Goal: Transaction & Acquisition: Obtain resource

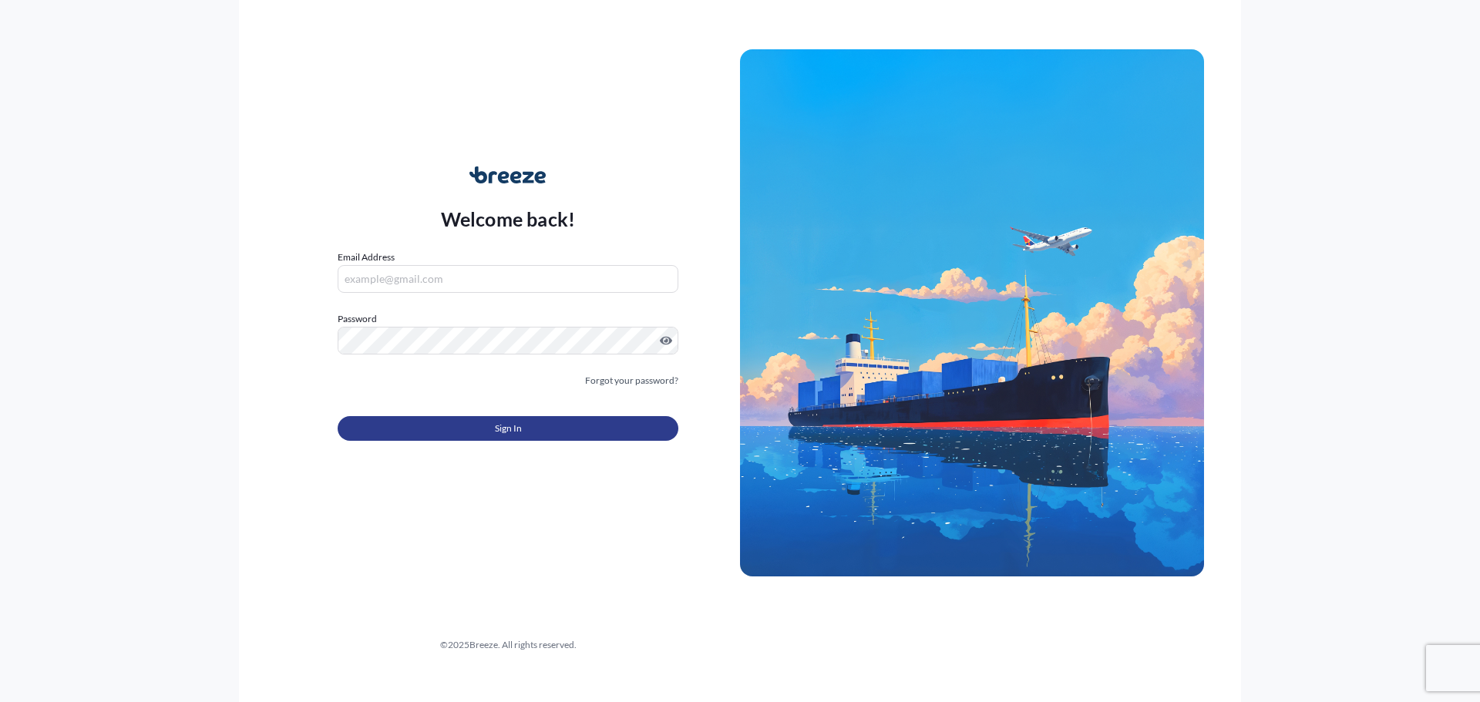
type input "[EMAIL_ADDRESS][DOMAIN_NAME]"
click at [580, 429] on button "Sign In" at bounding box center [508, 428] width 341 height 25
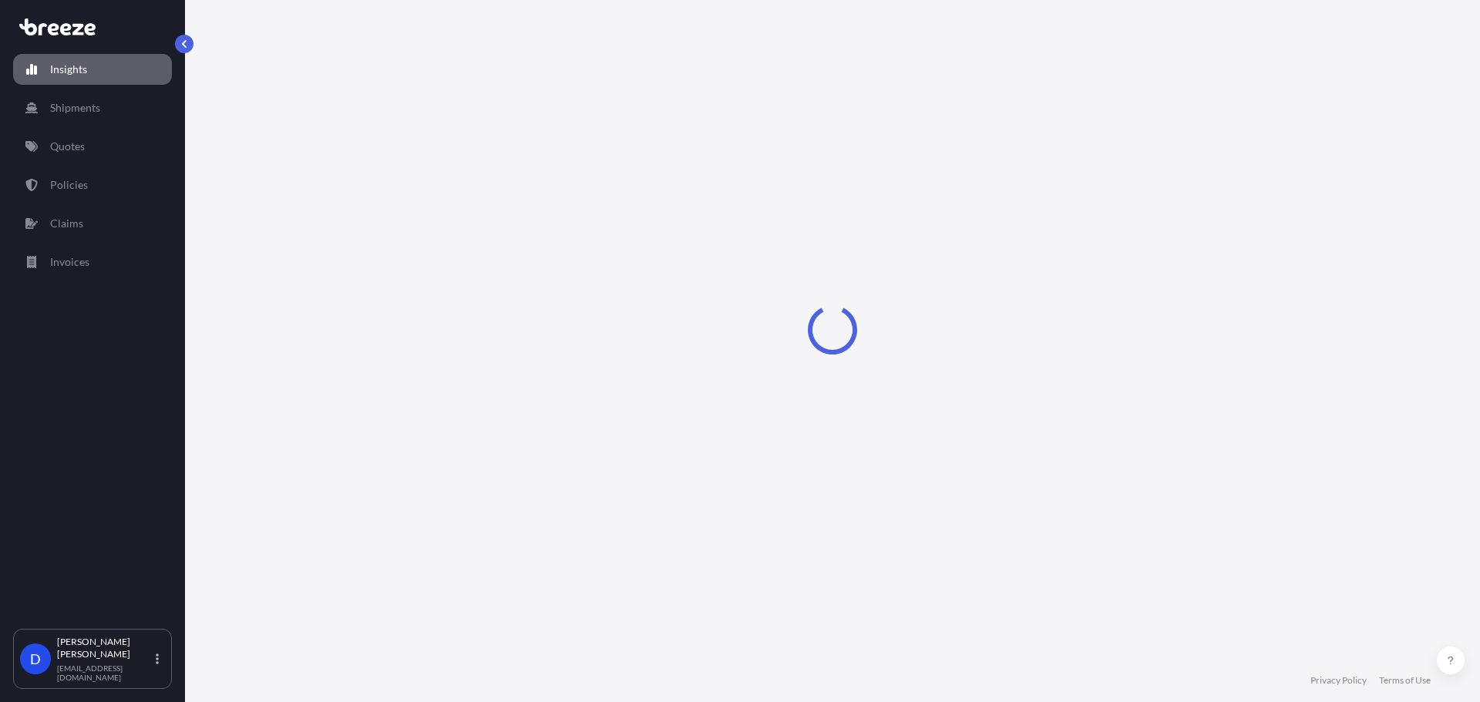
select select "2025"
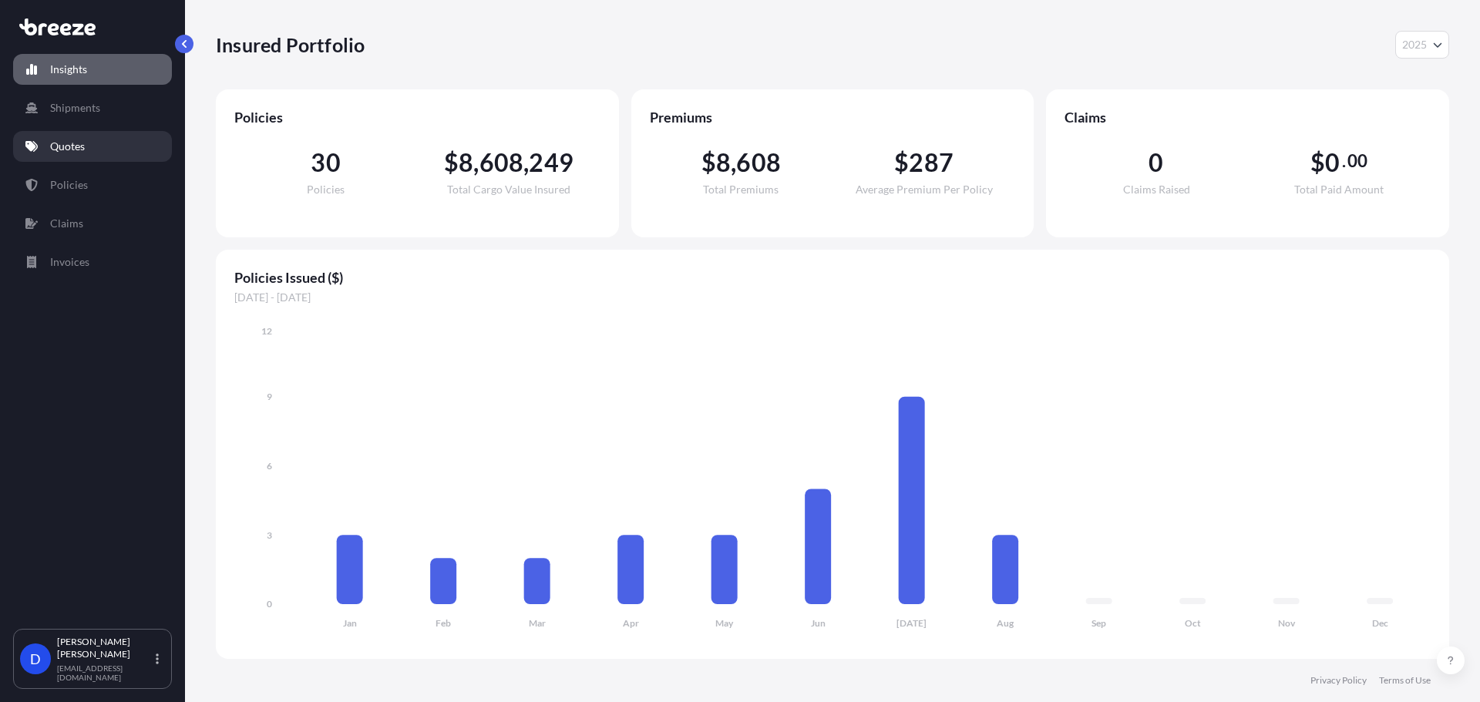
click at [86, 138] on link "Quotes" at bounding box center [92, 146] width 159 height 31
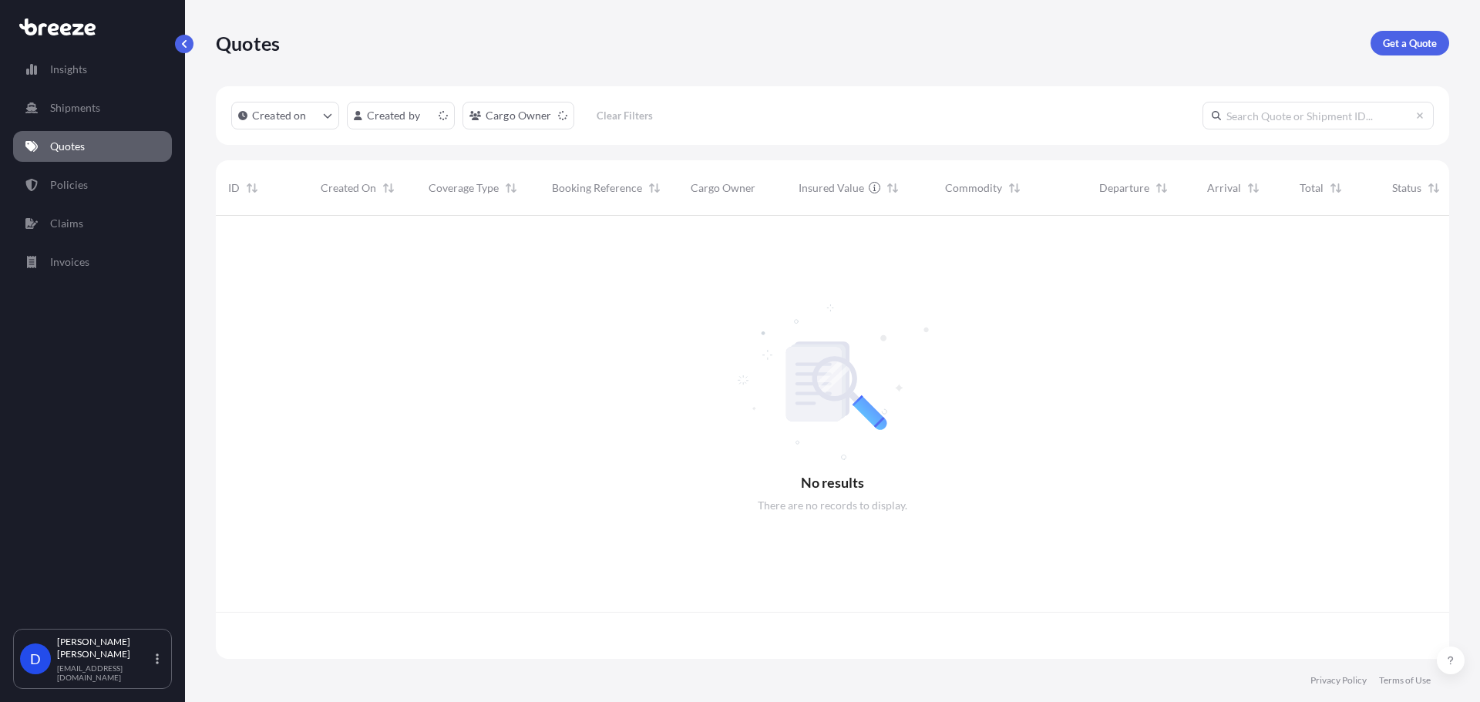
scroll to position [440, 1222]
drag, startPoint x: 1425, startPoint y: 58, endPoint x: 1425, endPoint y: 49, distance: 9.3
click at [1425, 57] on div "Quotes Get a Quote" at bounding box center [832, 43] width 1233 height 86
click at [1425, 49] on p "Get a Quote" at bounding box center [1410, 42] width 54 height 15
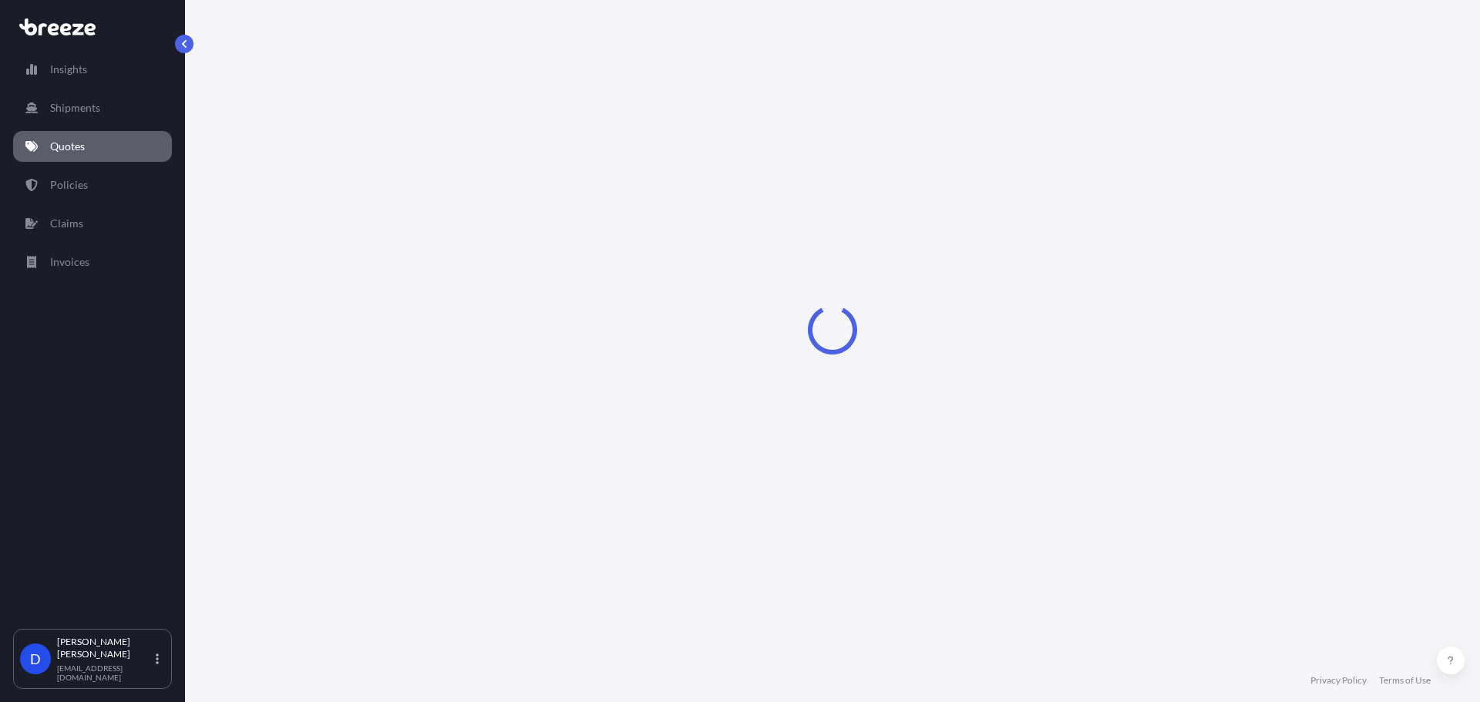
select select "Sea"
select select "1"
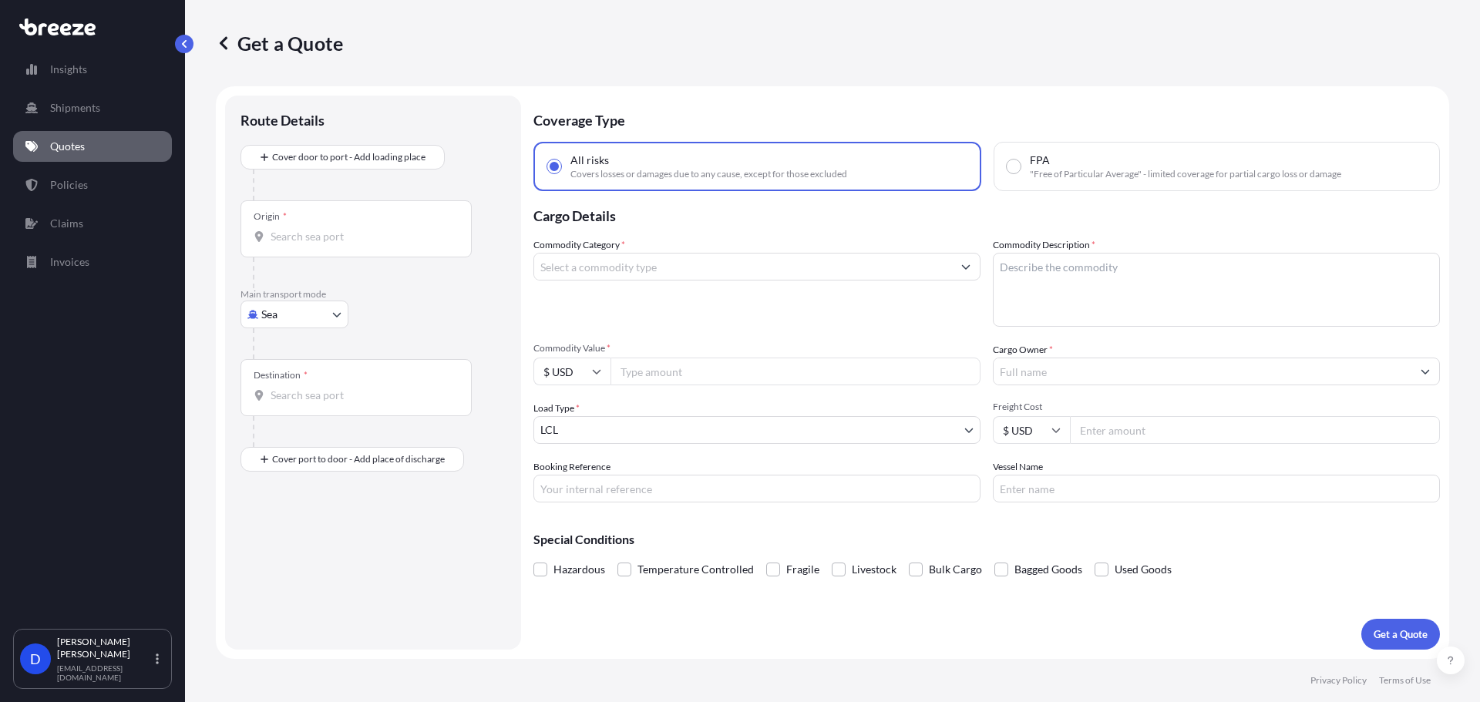
click at [267, 301] on body "Insights Shipments Quotes Policies Claims Invoices D [PERSON_NAME] [EMAIL_ADDRE…" at bounding box center [740, 409] width 1480 height 818
click at [276, 415] on span "Road" at bounding box center [282, 409] width 25 height 15
select select "Road"
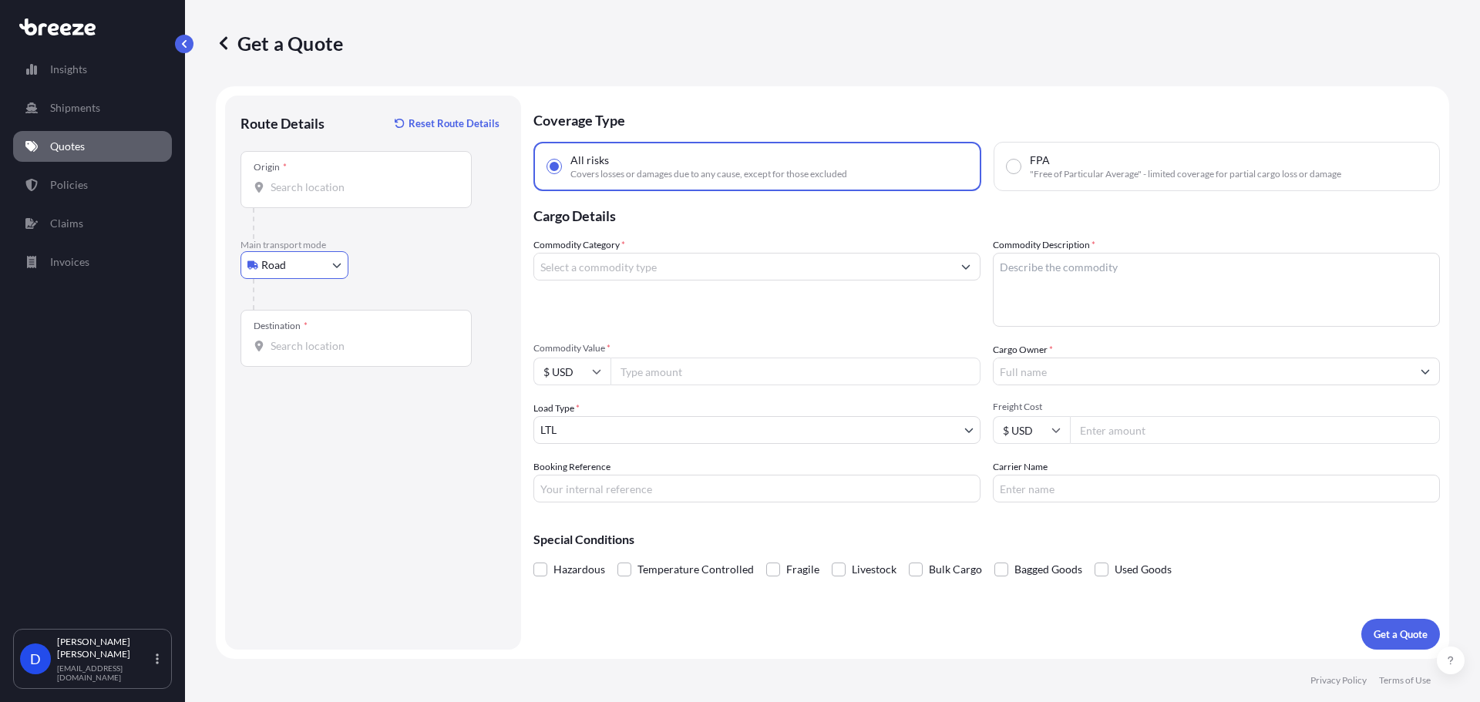
click at [323, 204] on div "Origin *" at bounding box center [356, 179] width 231 height 57
click at [323, 195] on input "Origin *" at bounding box center [362, 187] width 182 height 15
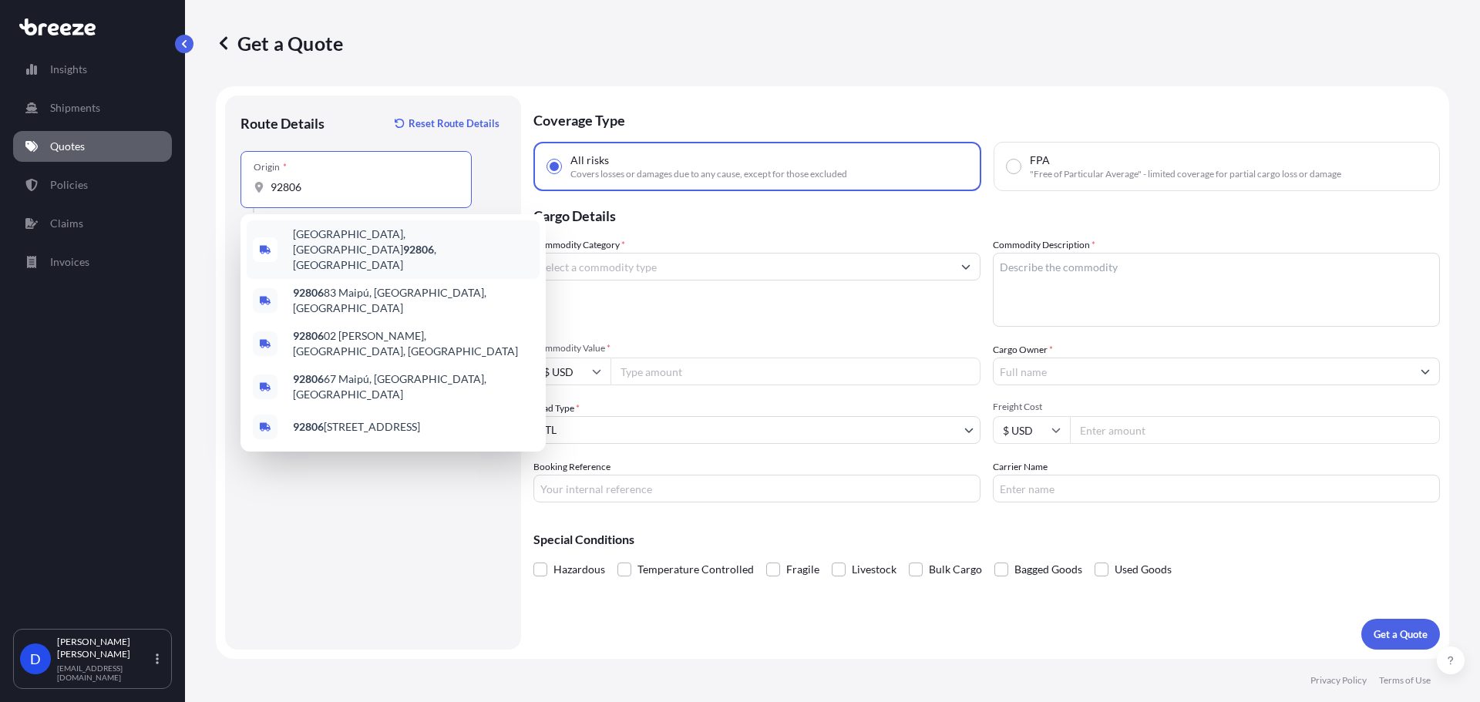
click at [314, 247] on div "[GEOGRAPHIC_DATA] , [GEOGRAPHIC_DATA]" at bounding box center [393, 249] width 293 height 59
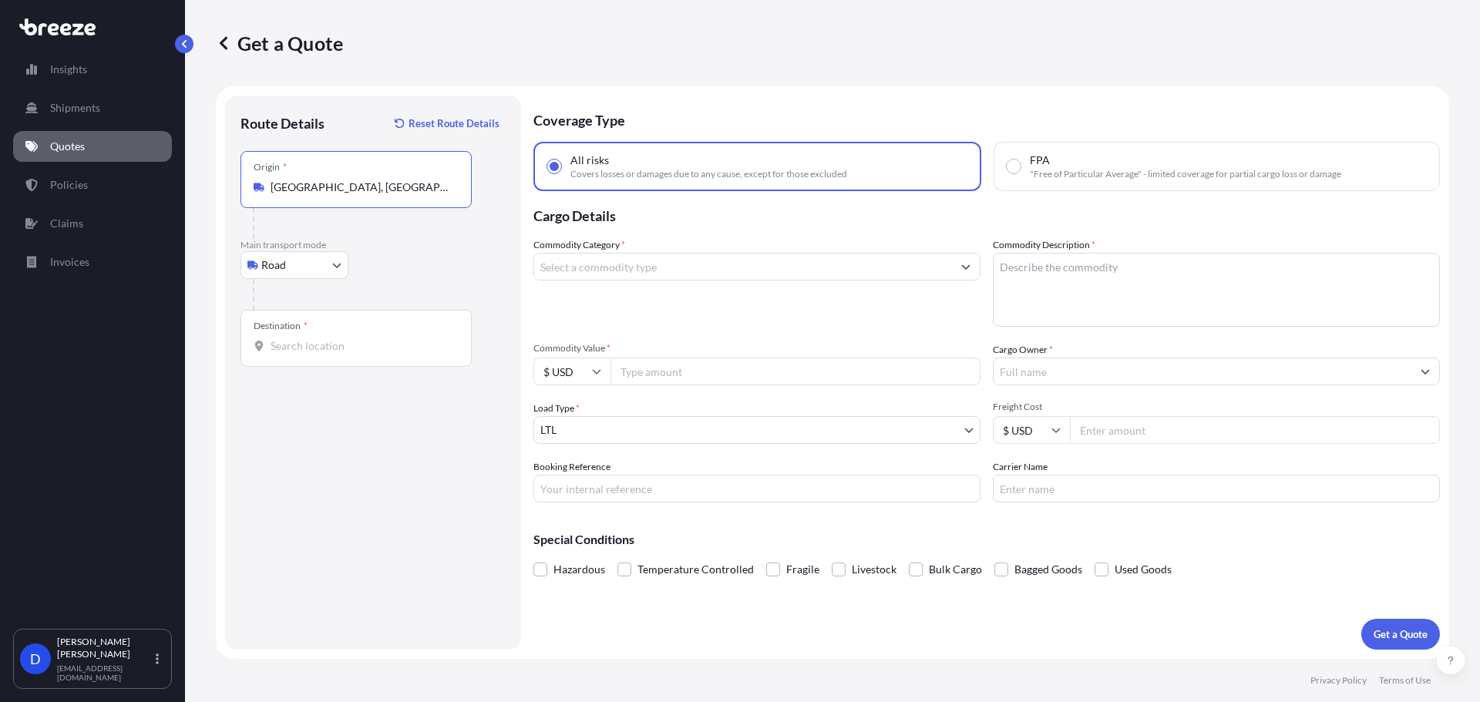
type input "[GEOGRAPHIC_DATA], [GEOGRAPHIC_DATA]"
click at [294, 346] on input "Destination *" at bounding box center [362, 345] width 182 height 15
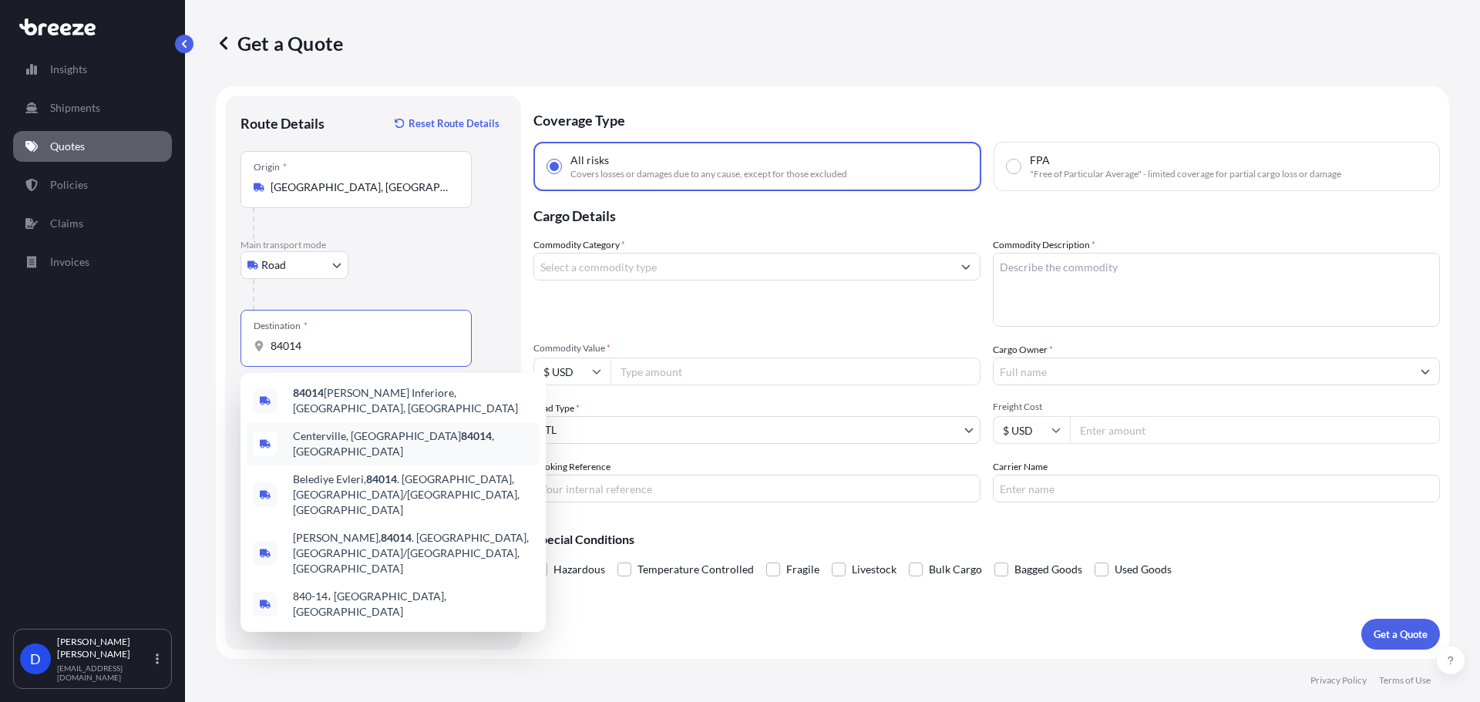
click at [356, 445] on div "[GEOGRAPHIC_DATA] , [GEOGRAPHIC_DATA]" at bounding box center [393, 443] width 293 height 43
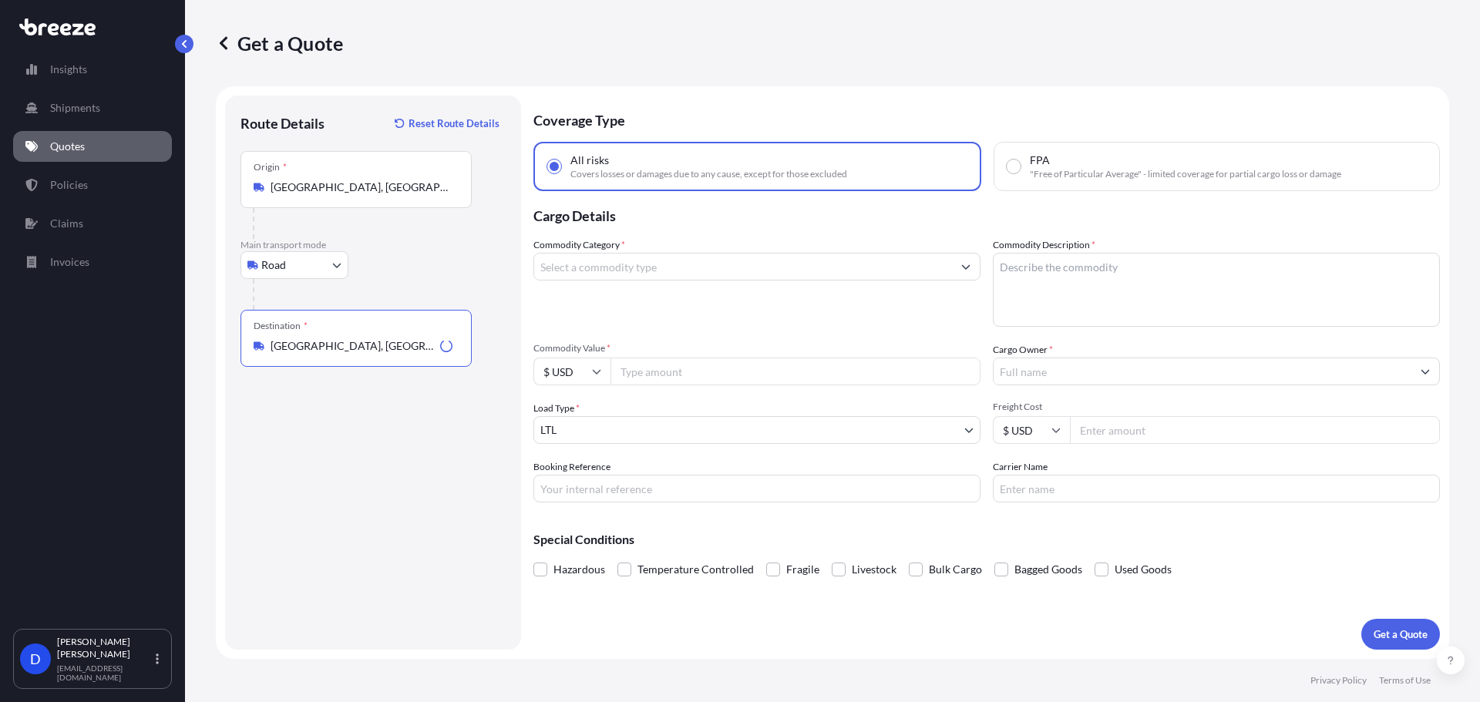
type input "[GEOGRAPHIC_DATA], [GEOGRAPHIC_DATA]"
click at [421, 496] on div "Route Details Reset Route Details Place of loading Road Road Rail Origin * [GEO…" at bounding box center [373, 372] width 265 height 523
click at [624, 274] on input "Commodity Category *" at bounding box center [743, 267] width 418 height 28
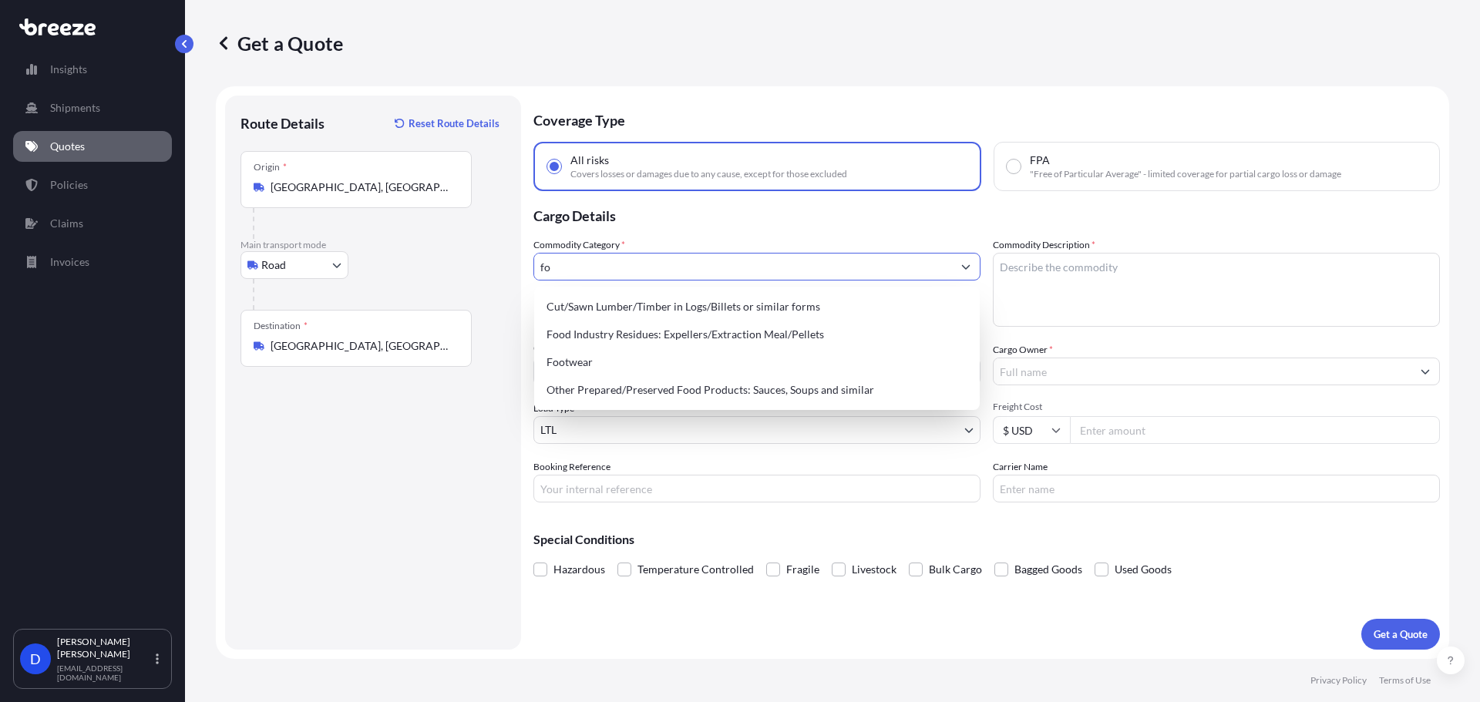
type input "f"
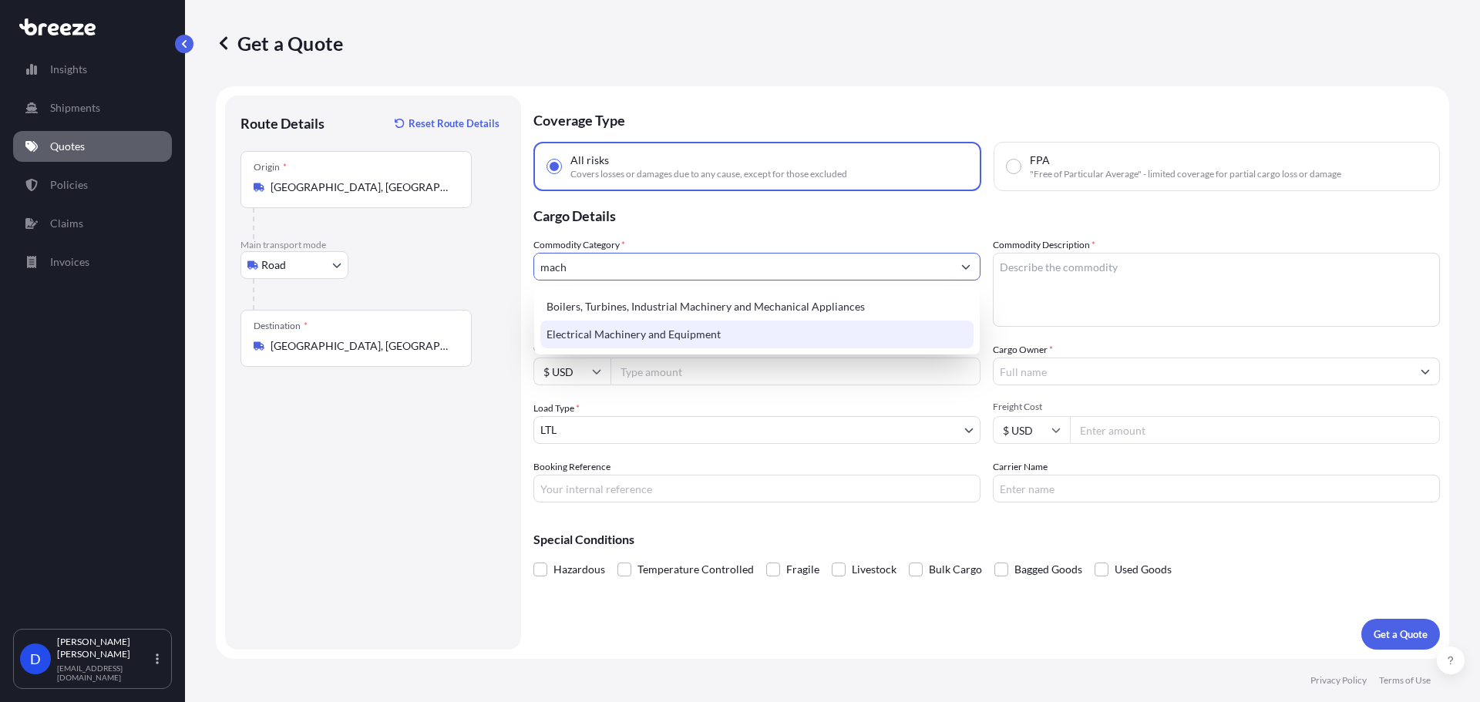
click at [621, 326] on div "Electrical Machinery and Equipment" at bounding box center [756, 335] width 433 height 28
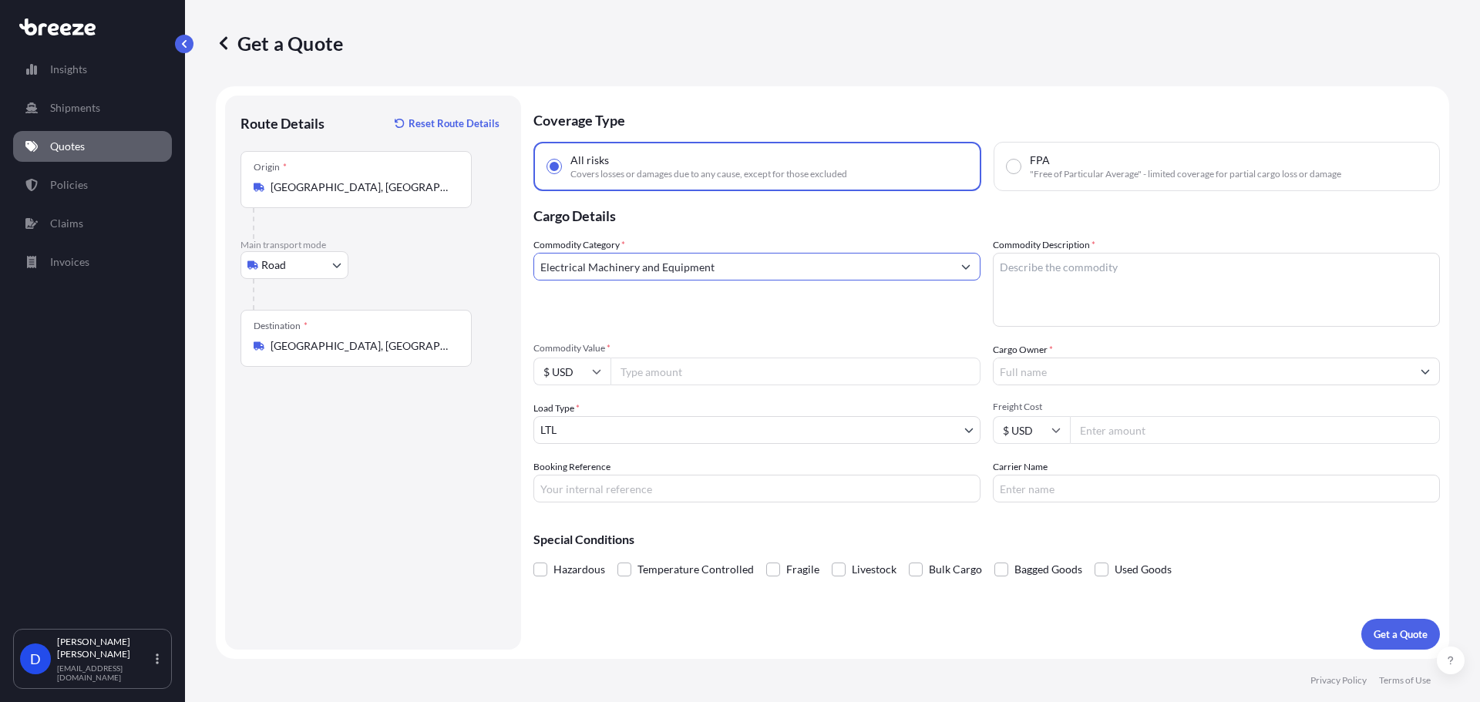
type input "Electrical Machinery and Equipment"
click at [1115, 290] on textarea "Commodity Description *" at bounding box center [1216, 290] width 447 height 74
type textarea "Forklifts"
click at [651, 380] on input "Commodity Value *" at bounding box center [796, 372] width 370 height 28
type input "175000"
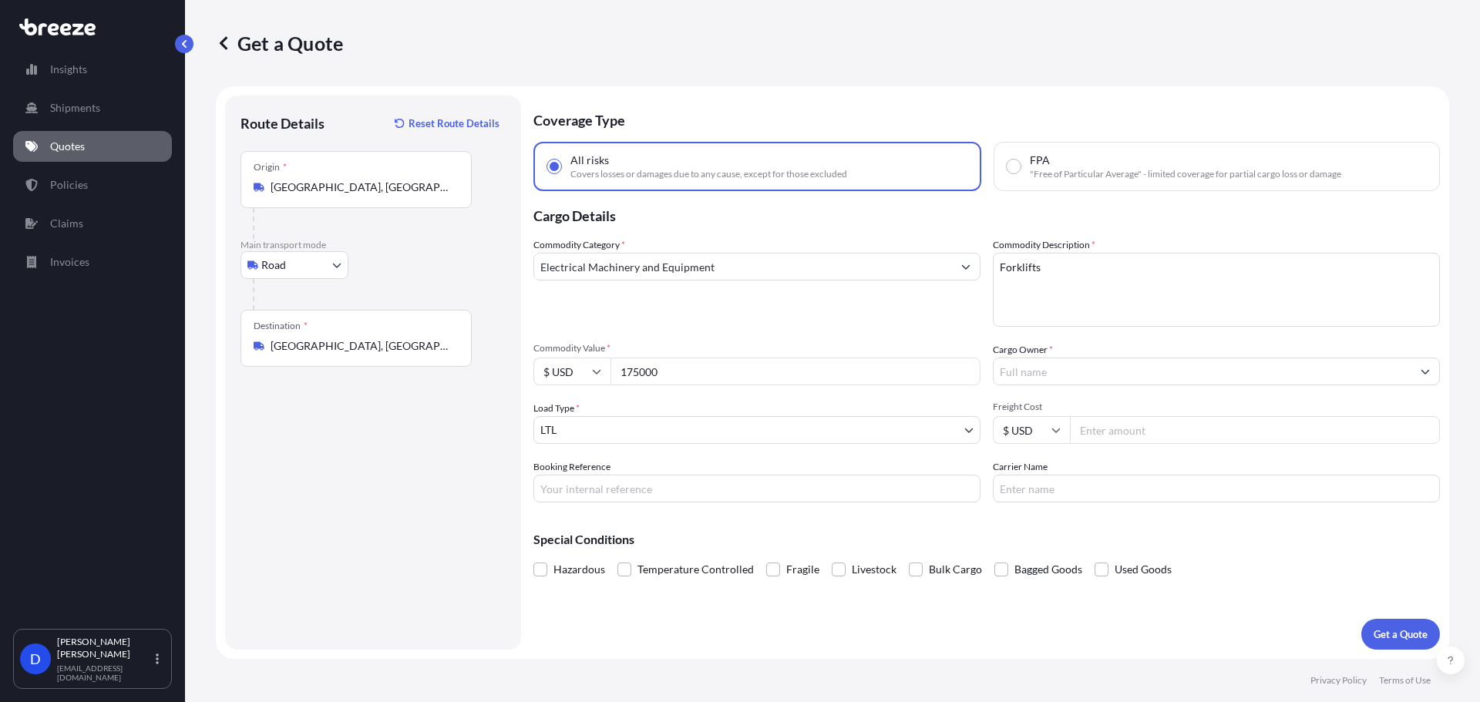
click at [1038, 374] on input "Cargo Owner *" at bounding box center [1203, 372] width 418 height 28
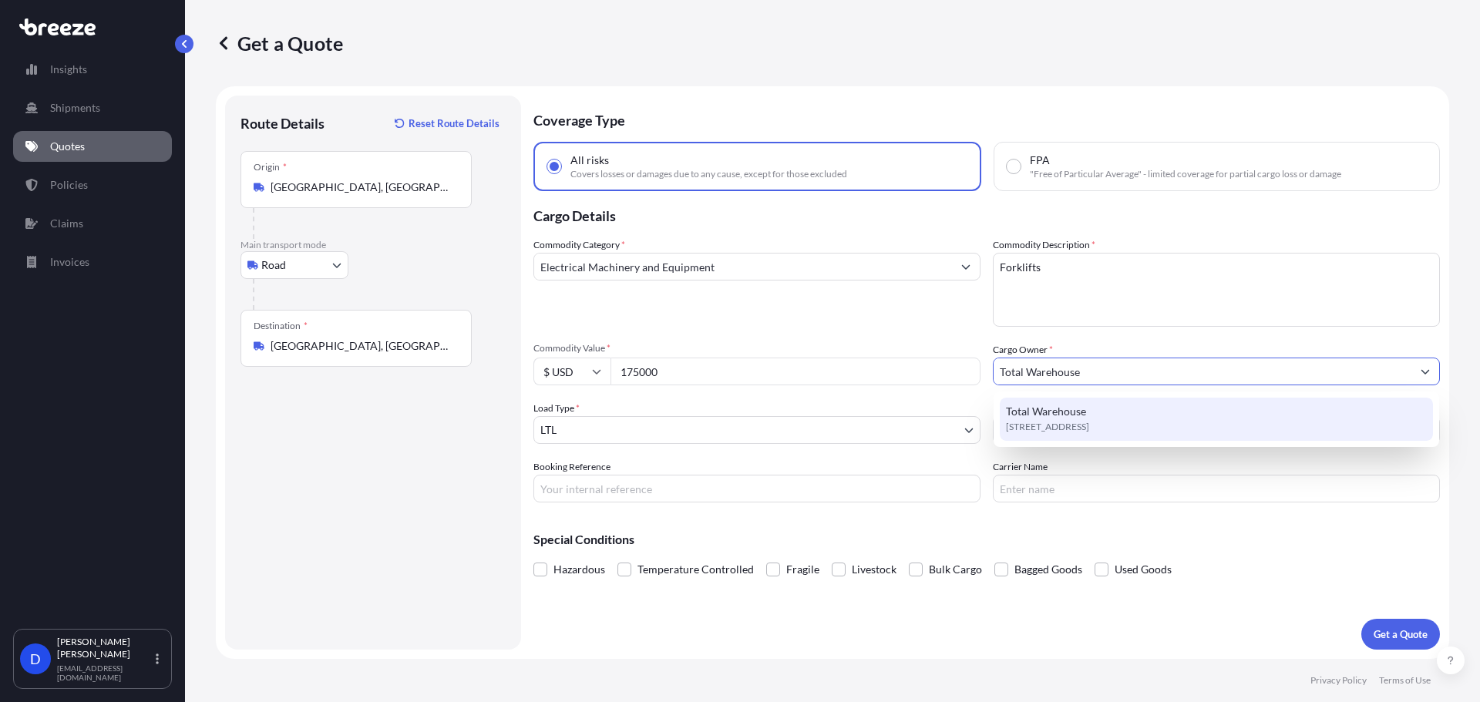
click at [1139, 412] on div "Total Warehouse [STREET_ADDRESS]" at bounding box center [1216, 419] width 433 height 43
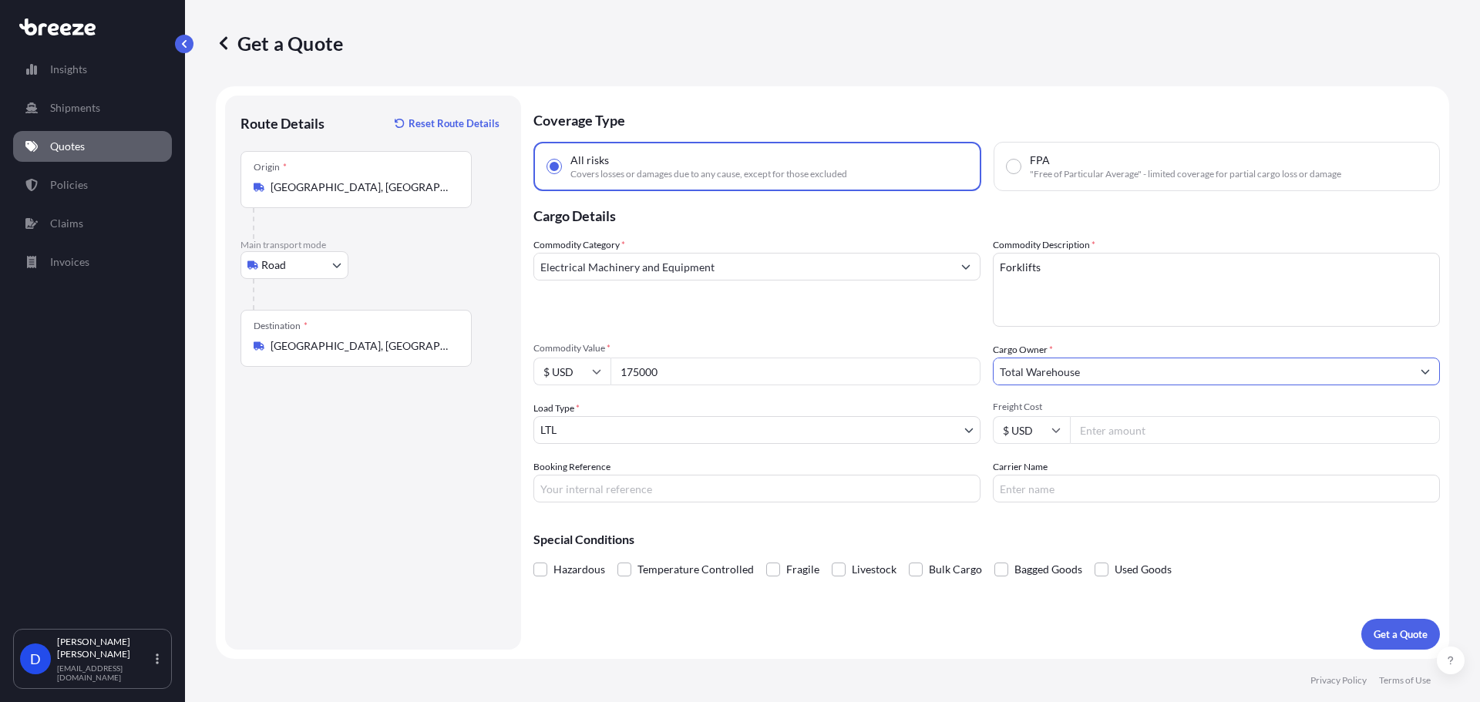
type input "Total Warehouse"
click at [634, 438] on body "7 options available. 0 options available. 1 option available. Insights Shipment…" at bounding box center [740, 409] width 1480 height 818
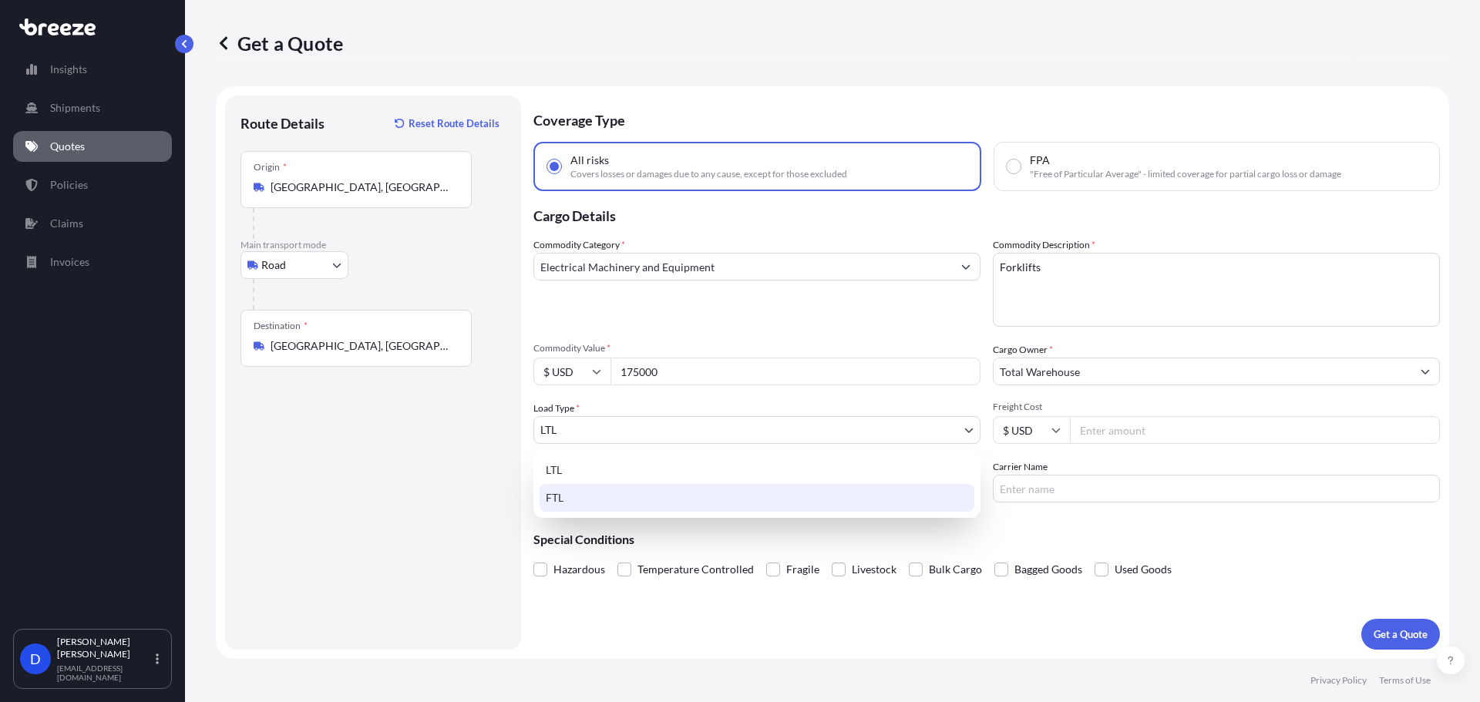
click at [600, 509] on div "FTL" at bounding box center [757, 498] width 435 height 28
select select "2"
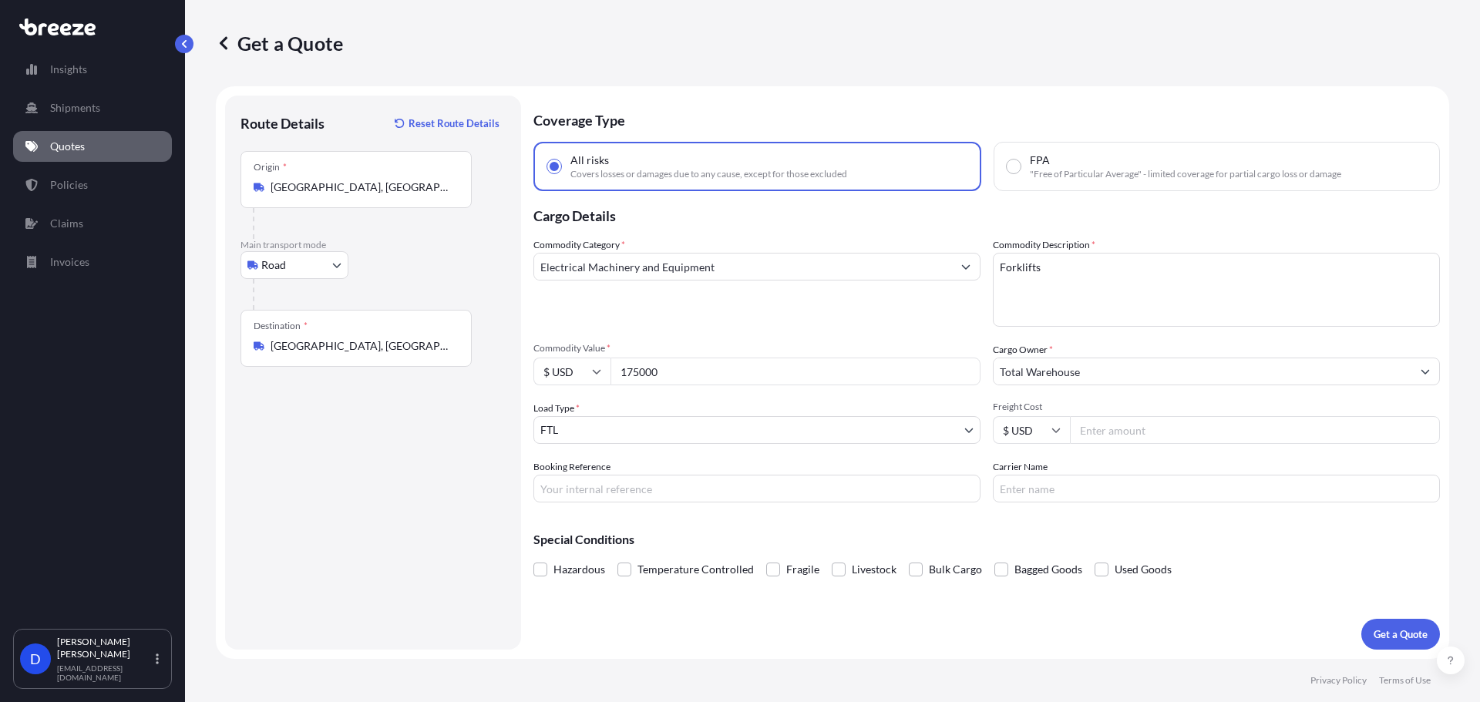
click at [1150, 432] on input "Freight Cost" at bounding box center [1255, 430] width 370 height 28
type input "3000"
click at [381, 534] on div "Route Details Reset Route Details Place of loading Road Road Rail Origin * [GEO…" at bounding box center [373, 372] width 265 height 523
click at [1425, 642] on button "Get a Quote" at bounding box center [1400, 634] width 79 height 31
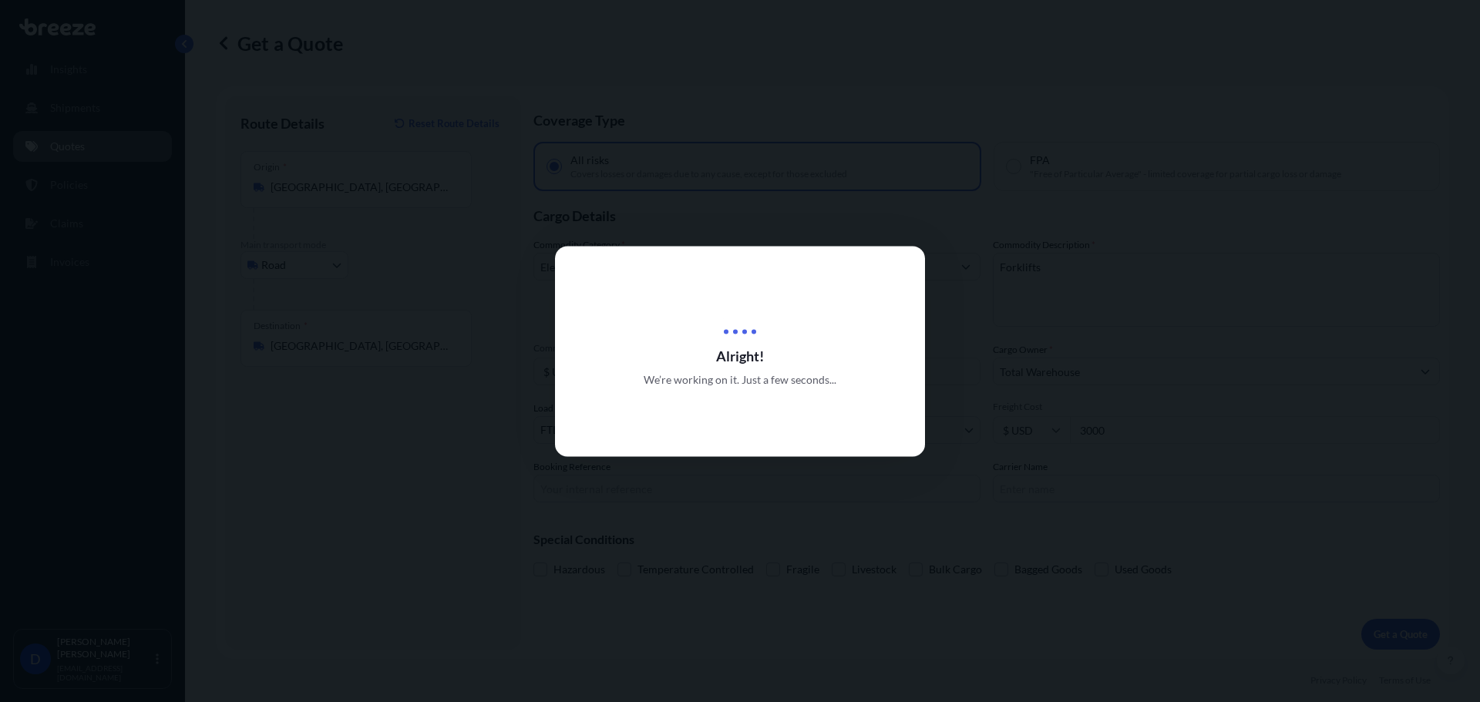
select select "Road"
select select "2"
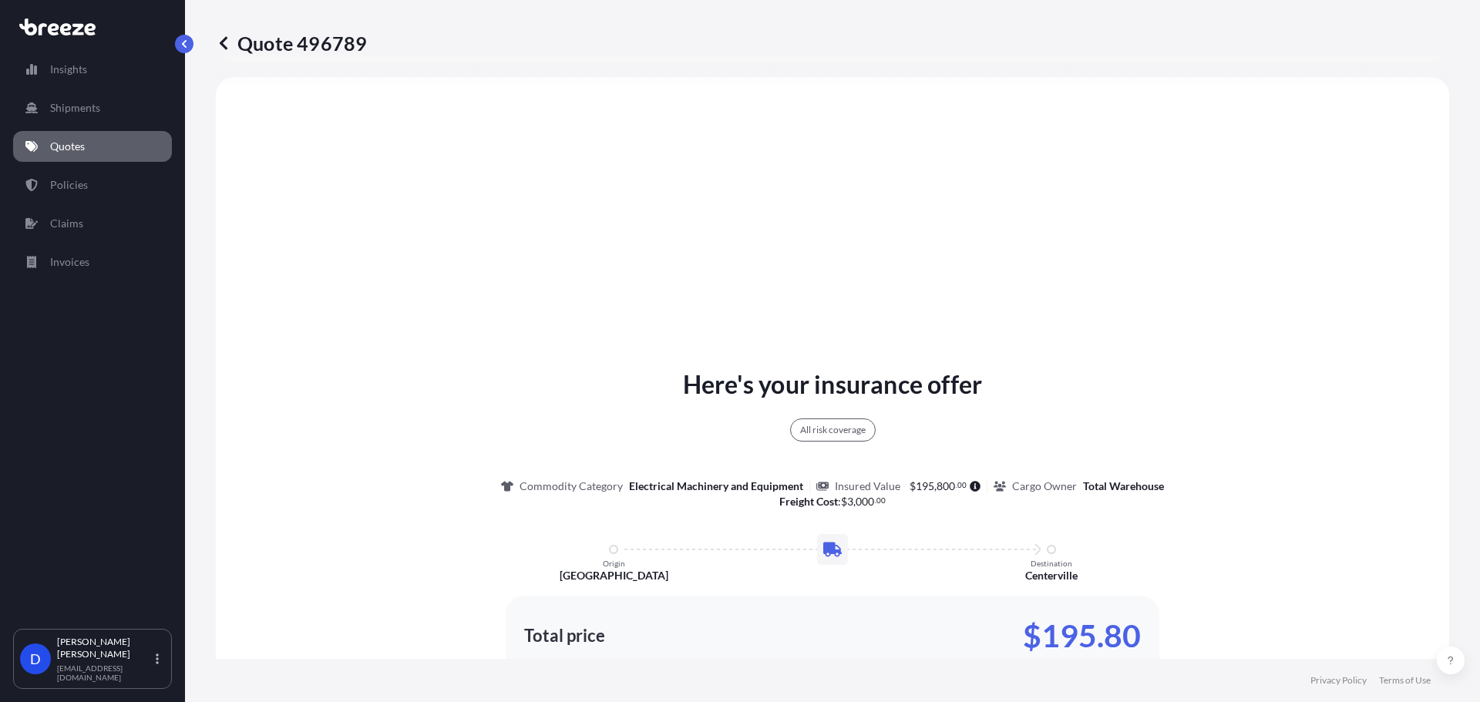
scroll to position [1028, 0]
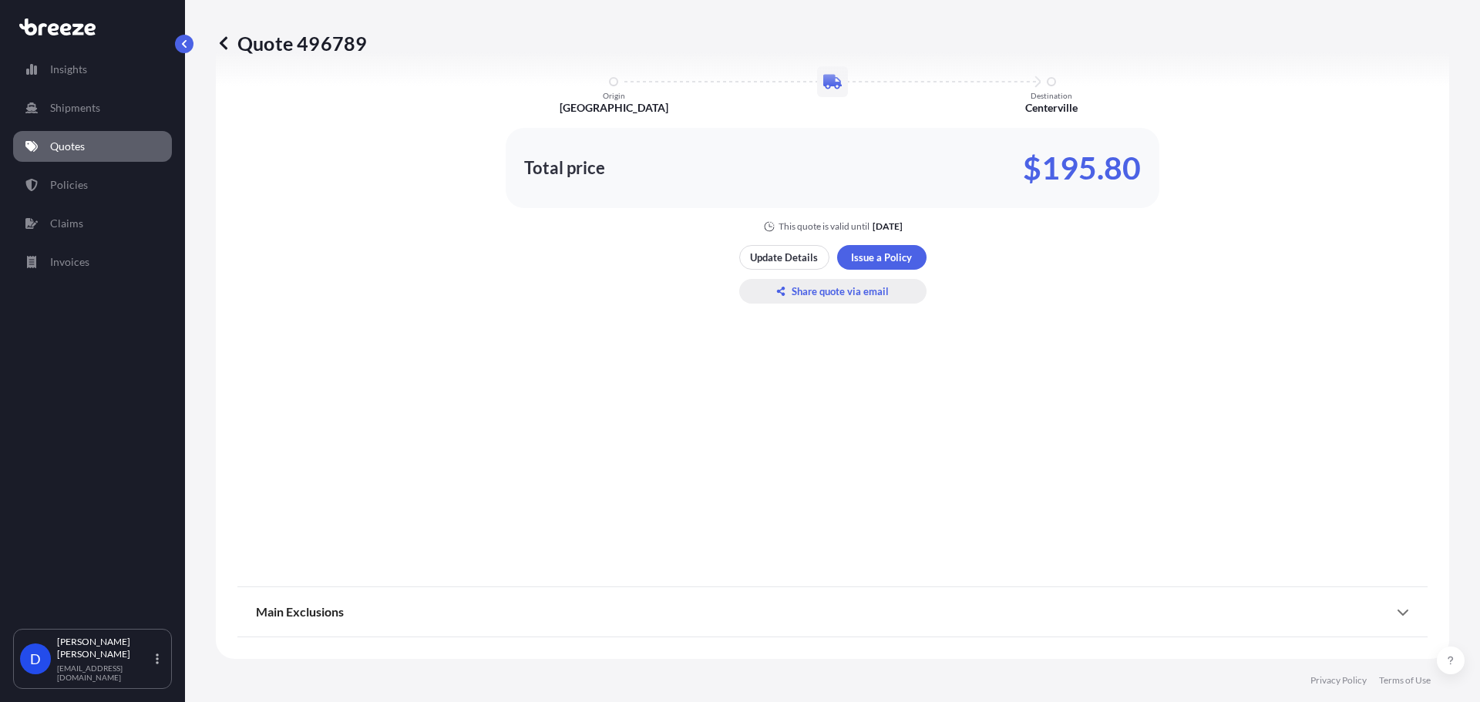
click at [806, 286] on p "Share quote via email" at bounding box center [840, 291] width 97 height 15
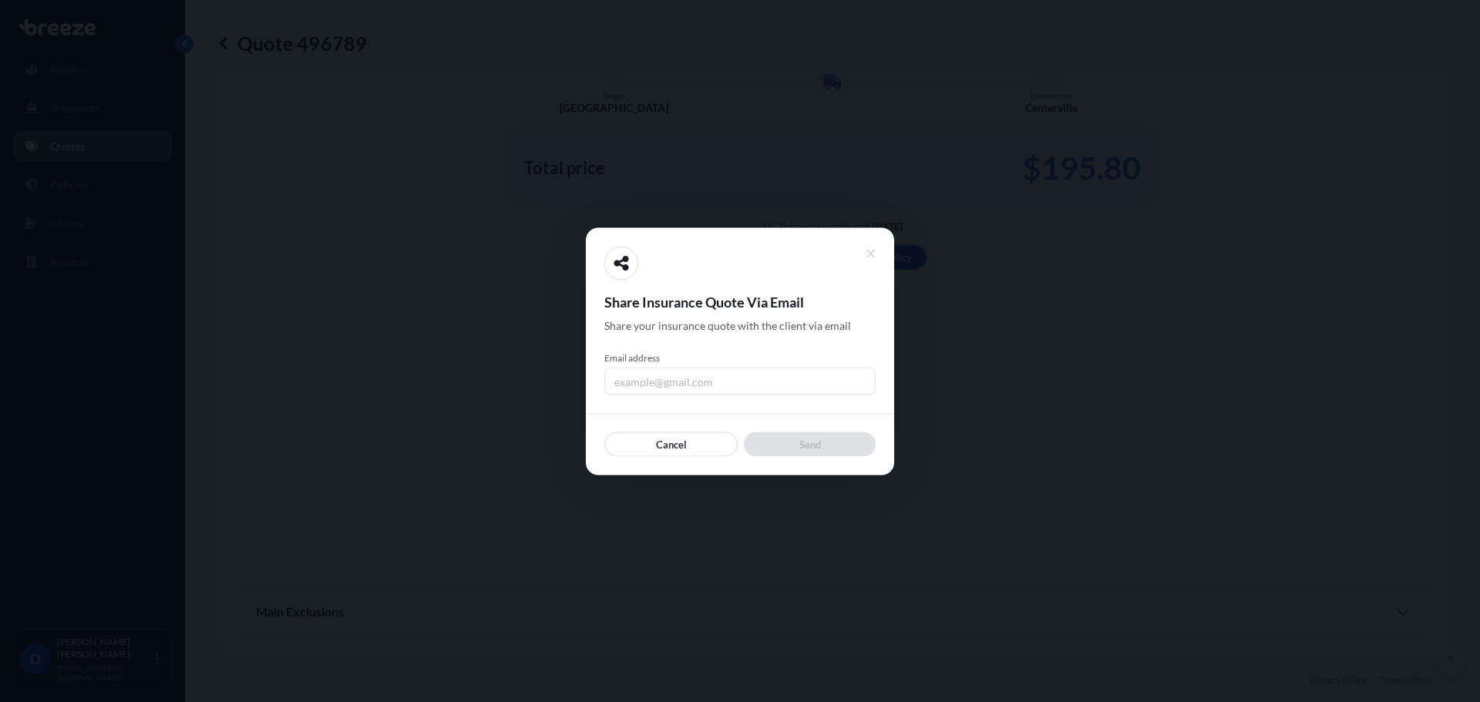
click at [733, 382] on input "Email address" at bounding box center [739, 381] width 271 height 28
type input "[EMAIL_ADDRESS][DOMAIN_NAME]"
